Goal: Task Accomplishment & Management: Use online tool/utility

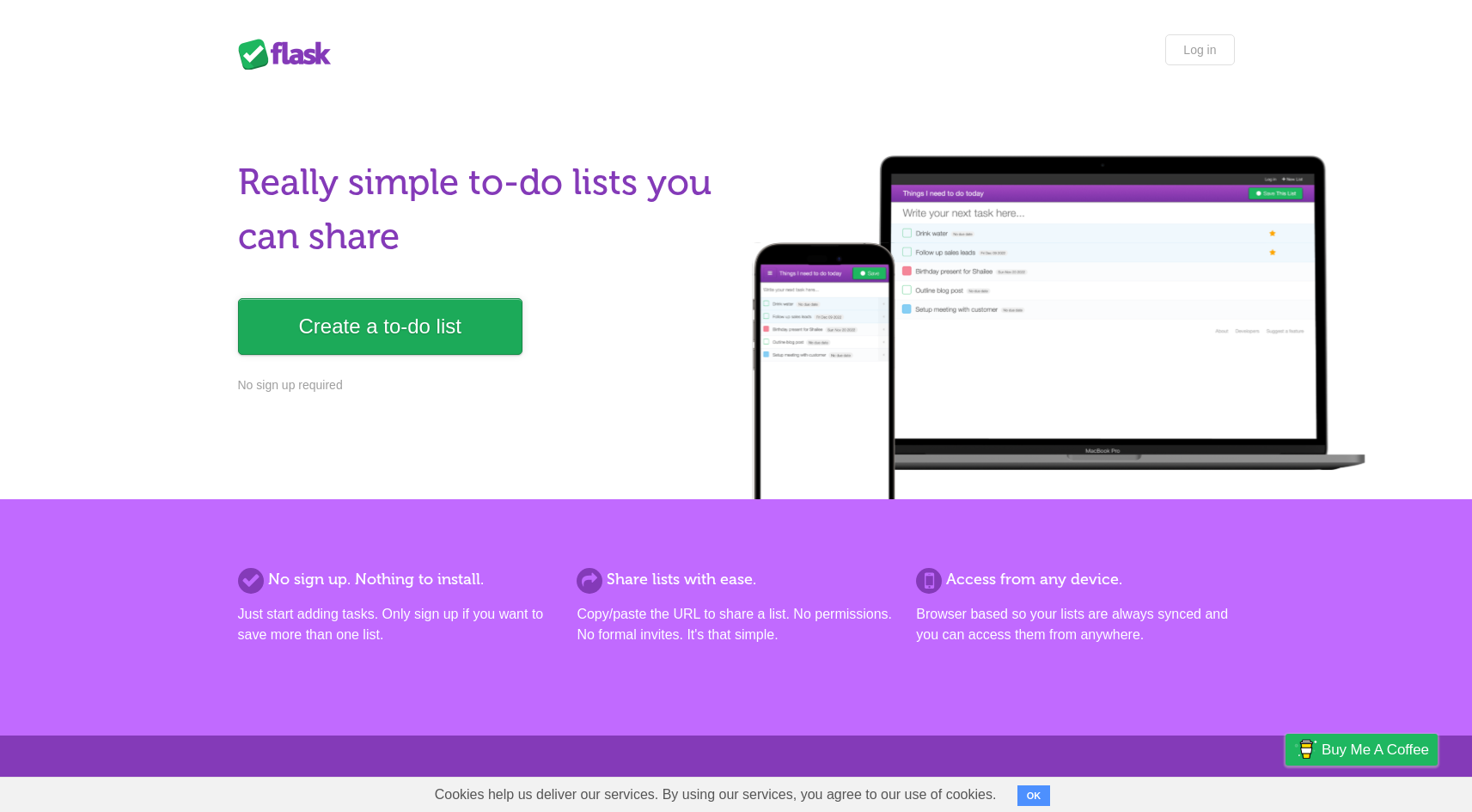
click at [476, 340] on link "Create a to-do list" at bounding box center [379, 327] width 284 height 57
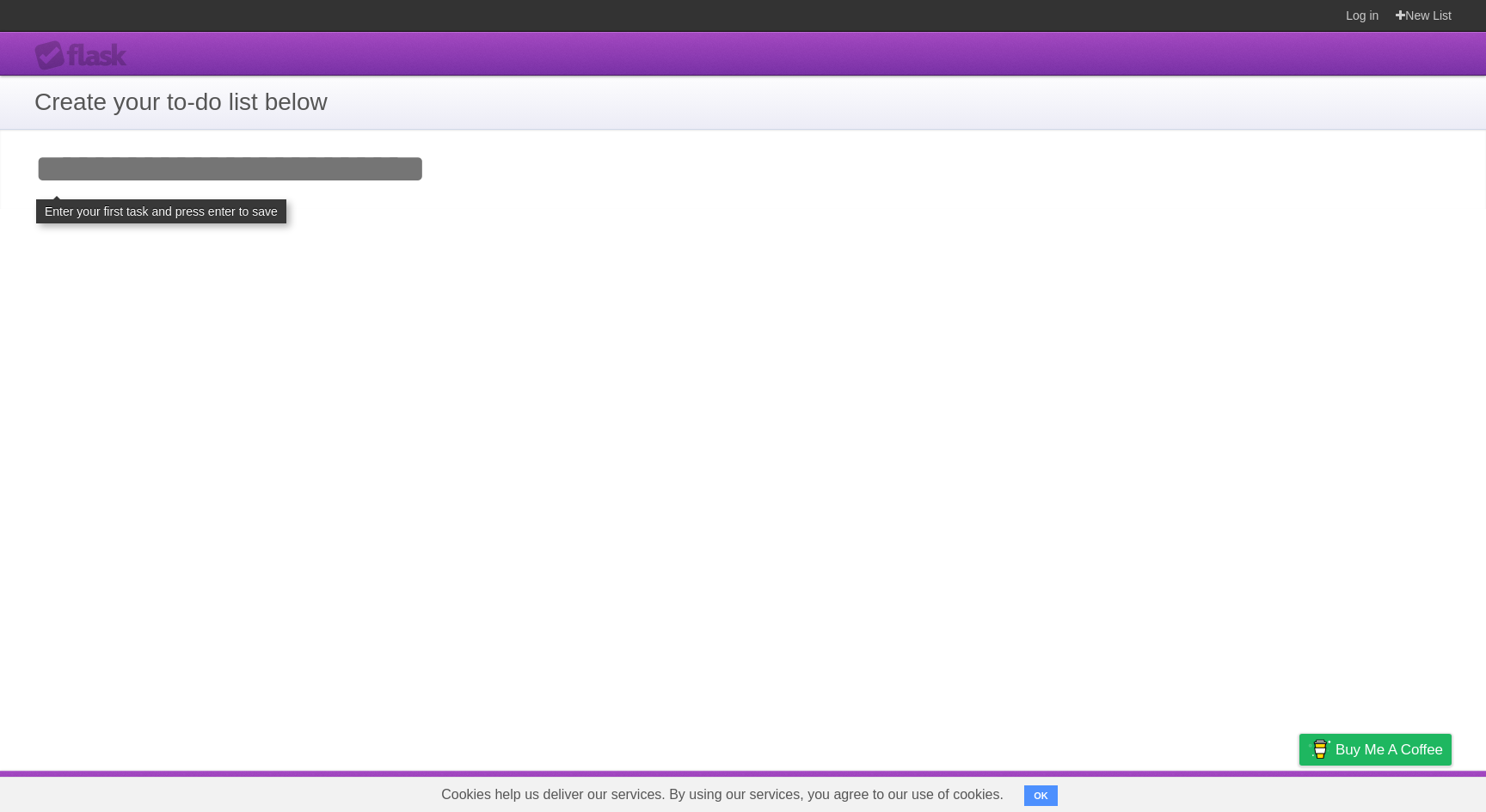
click at [381, 173] on input "Add your first task" at bounding box center [743, 168] width 1486 height 79
type input "*"
